Goal: Information Seeking & Learning: Learn about a topic

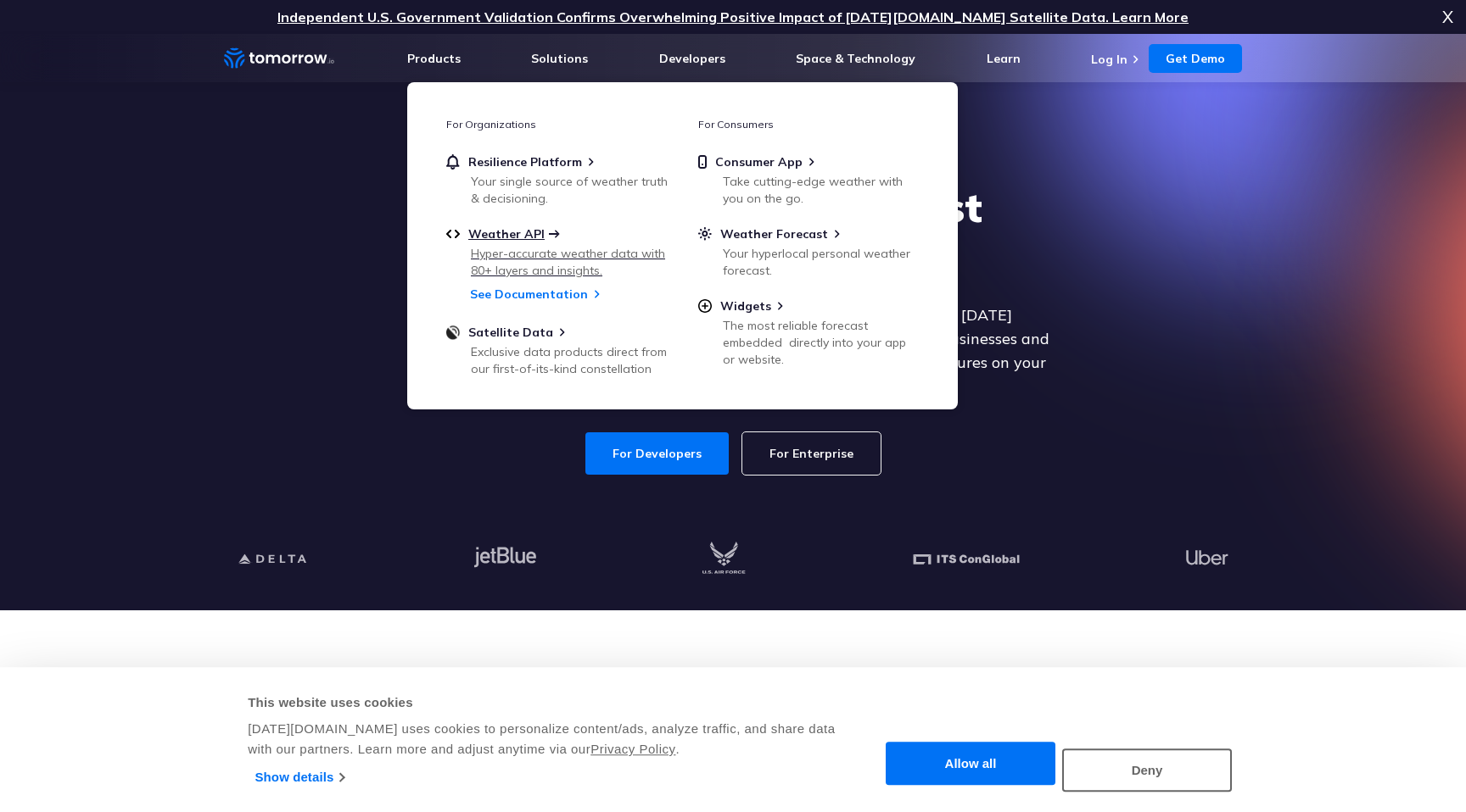
click at [516, 234] on span "Weather API" at bounding box center [505, 233] width 76 height 16
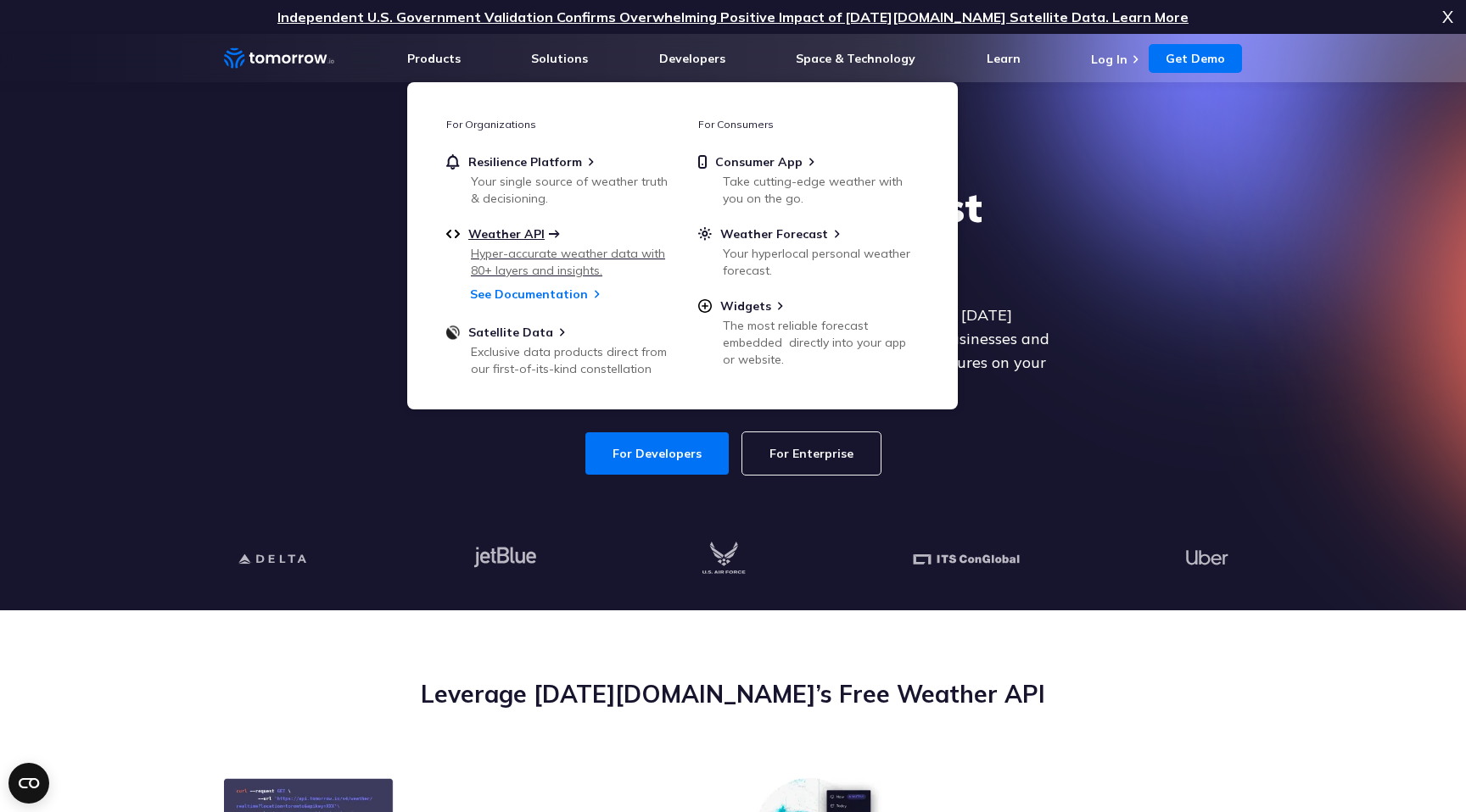
click at [494, 233] on span "Weather API" at bounding box center [505, 233] width 76 height 16
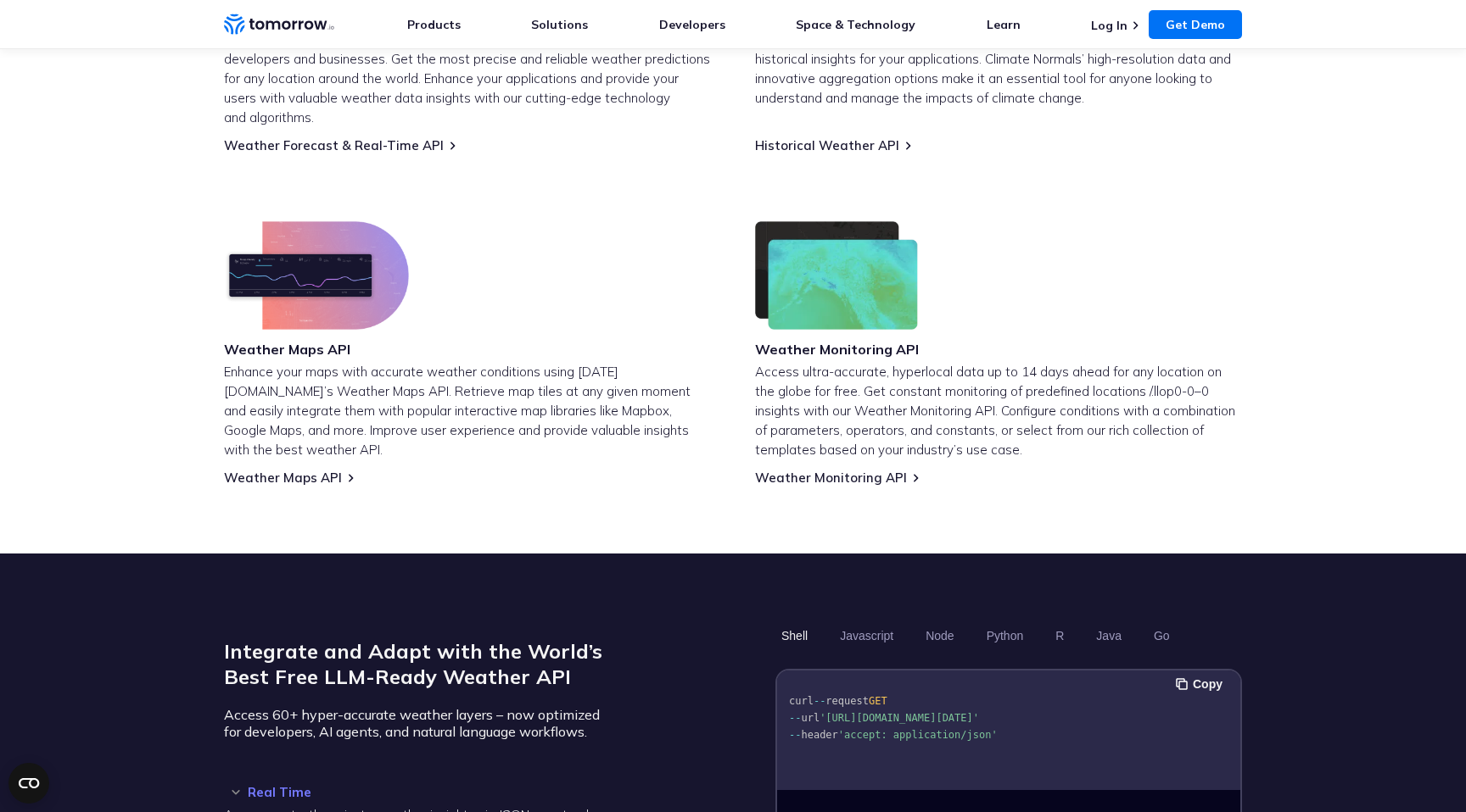
scroll to position [921, 0]
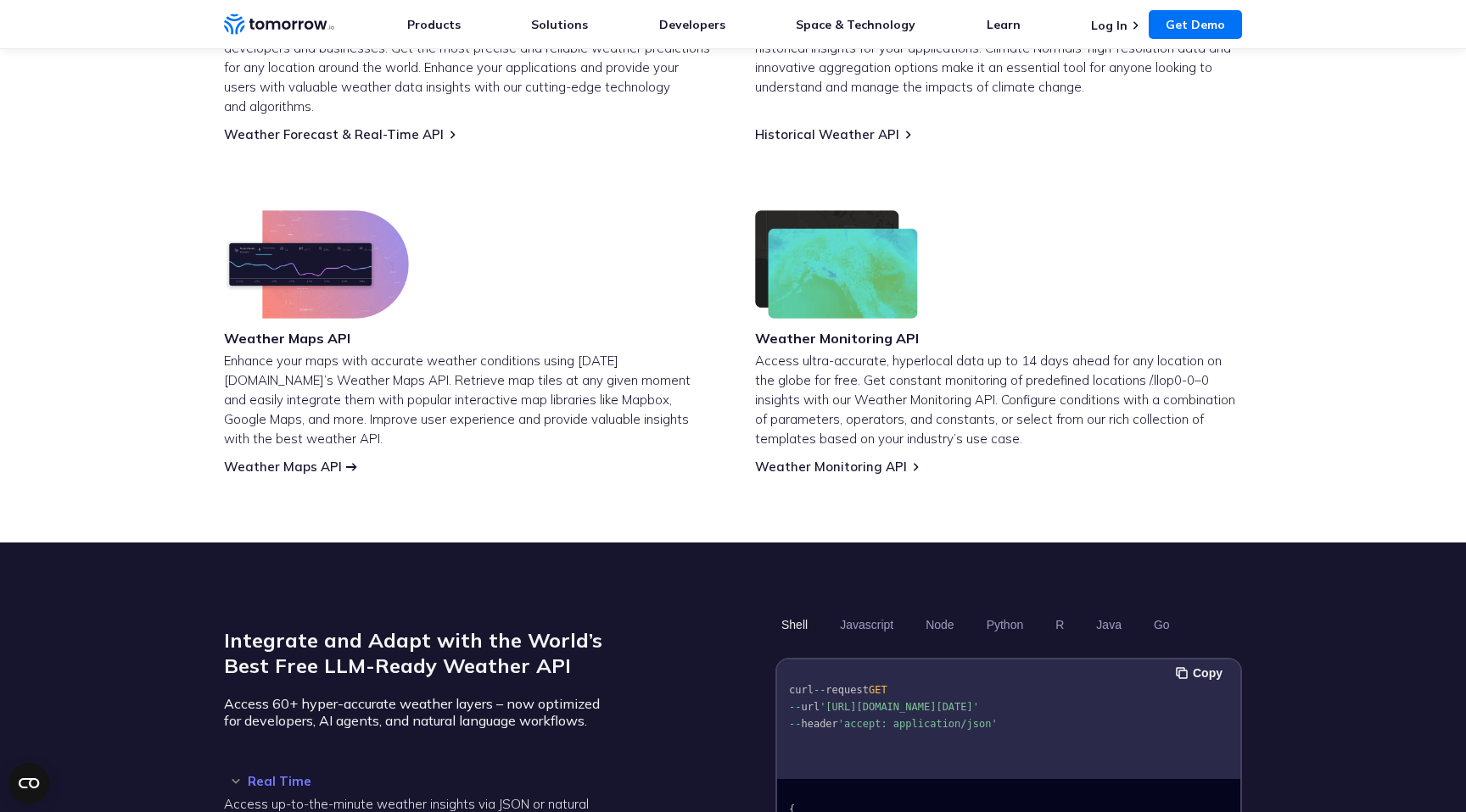
click at [260, 459] on link "Weather Maps API" at bounding box center [283, 467] width 118 height 16
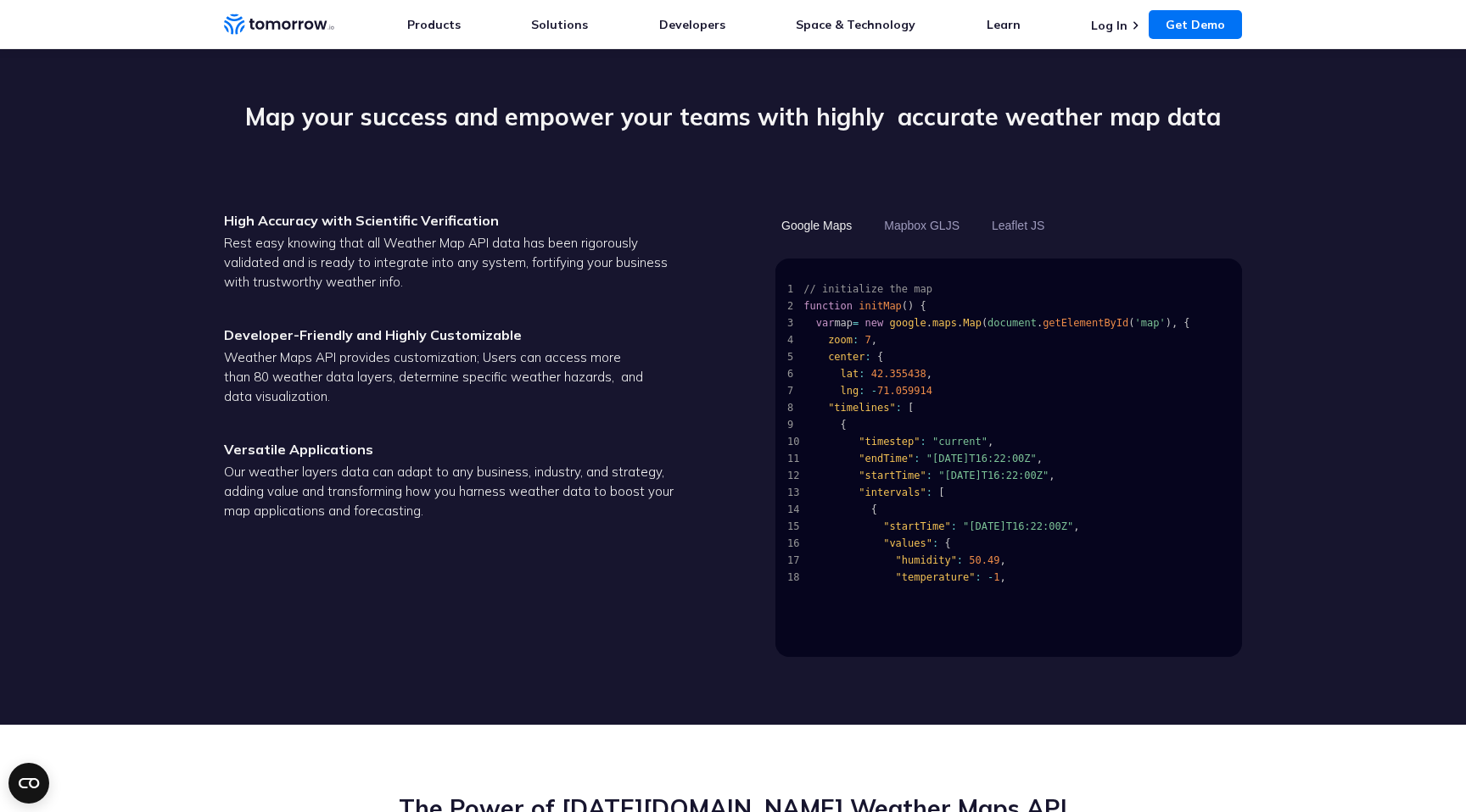
scroll to position [1662, 0]
